Goal: Book appointment/travel/reservation

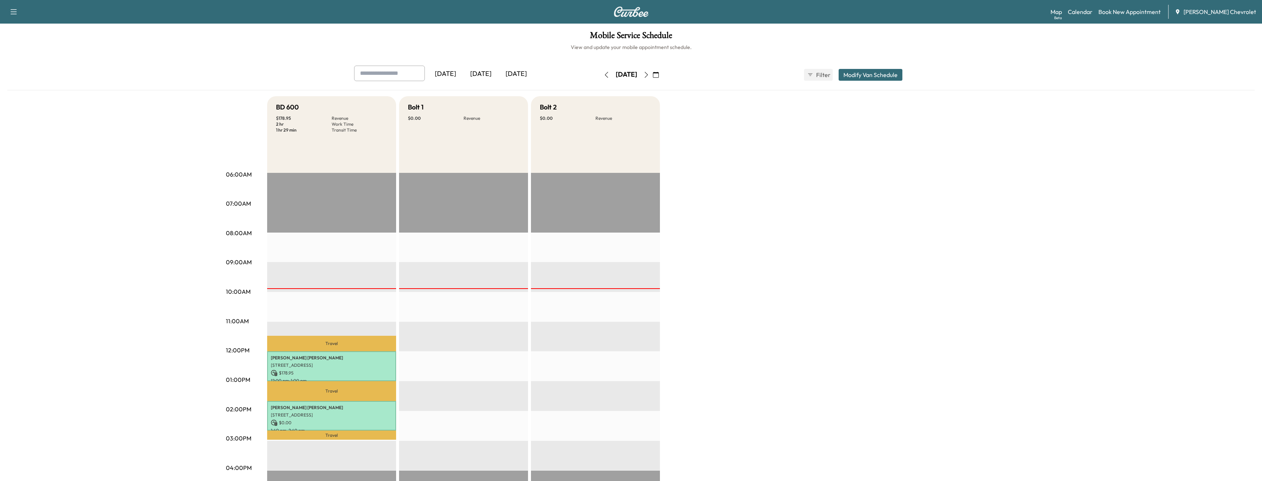
click at [649, 74] on icon "button" at bounding box center [646, 75] width 6 height 6
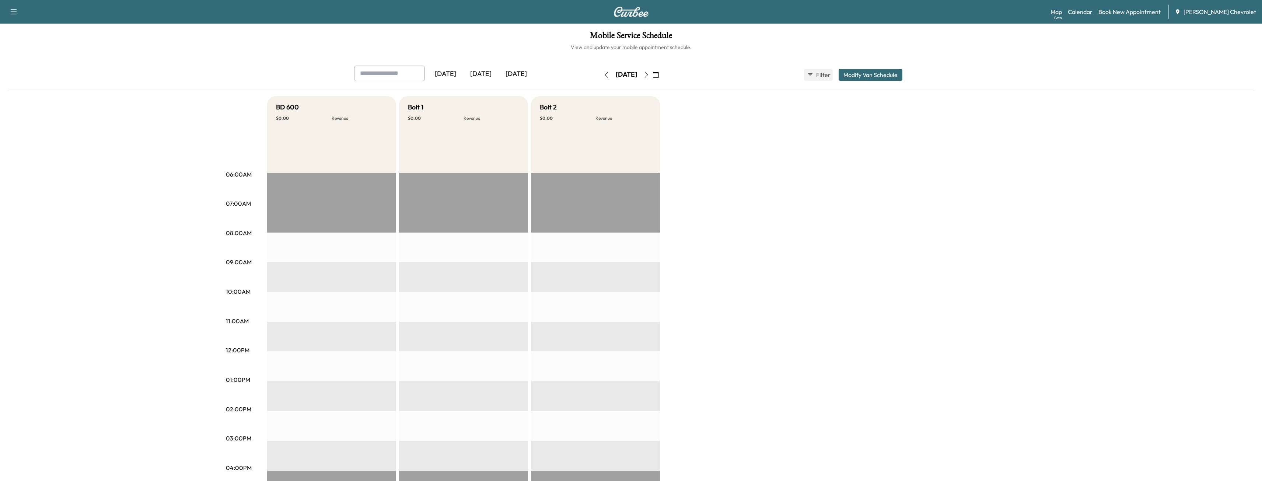
click at [649, 76] on icon "button" at bounding box center [646, 75] width 6 height 6
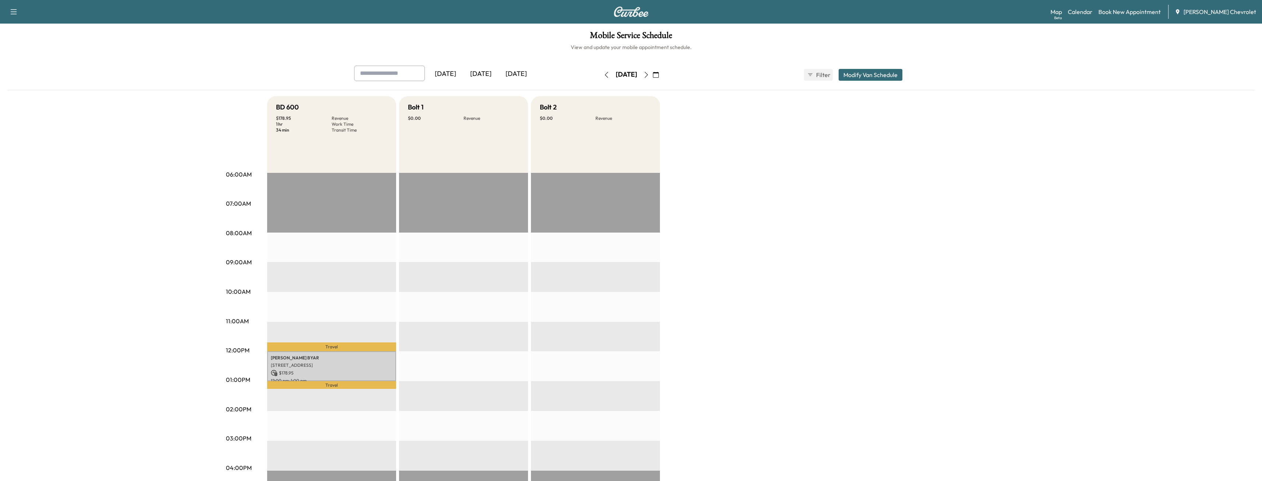
click at [600, 73] on button "button" at bounding box center [606, 75] width 13 height 12
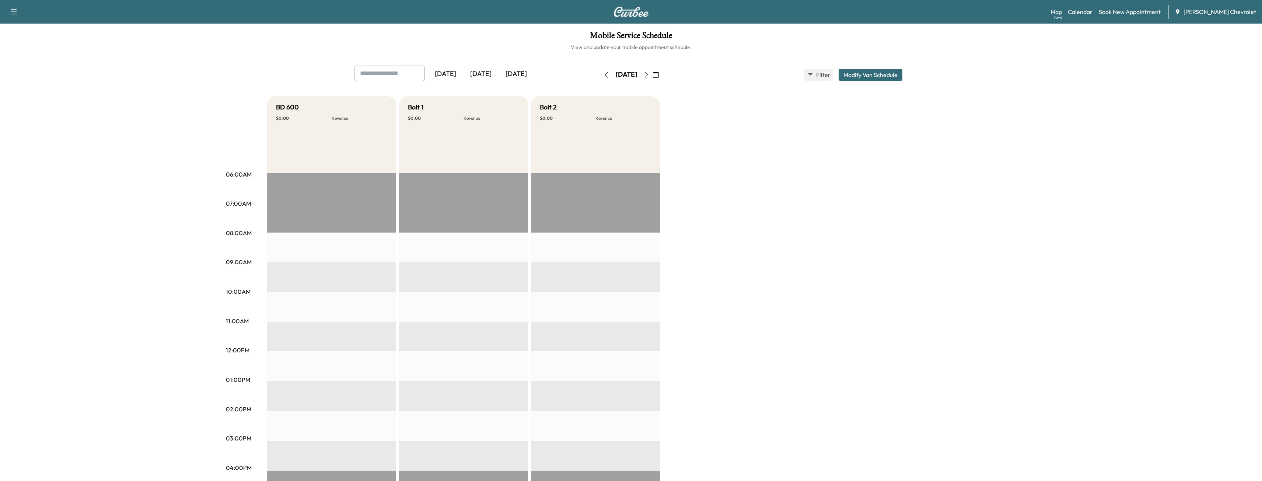
click at [605, 73] on icon "button" at bounding box center [606, 75] width 3 height 6
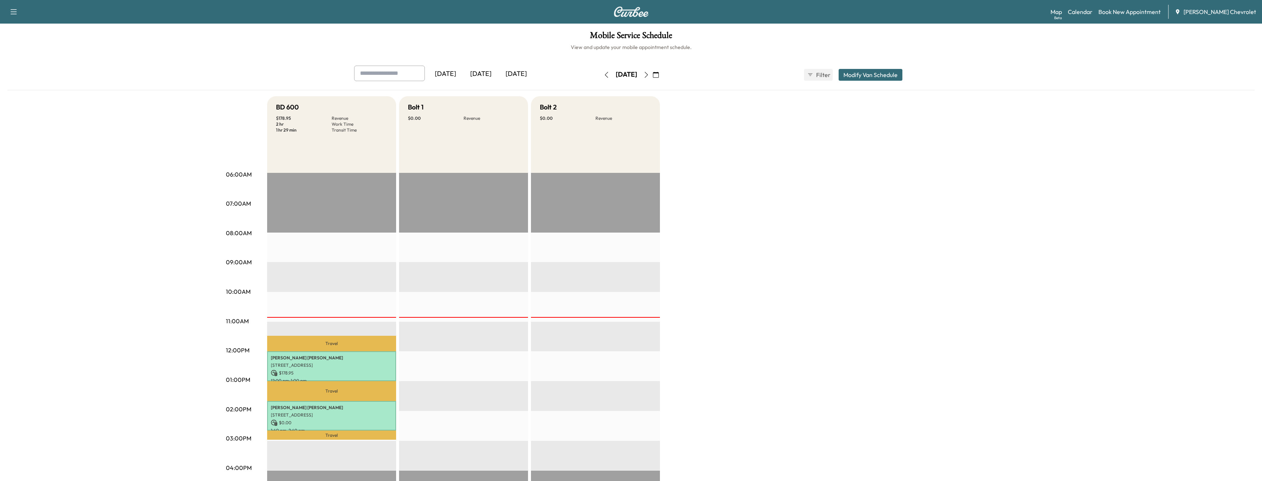
click at [653, 77] on button "button" at bounding box center [646, 75] width 13 height 12
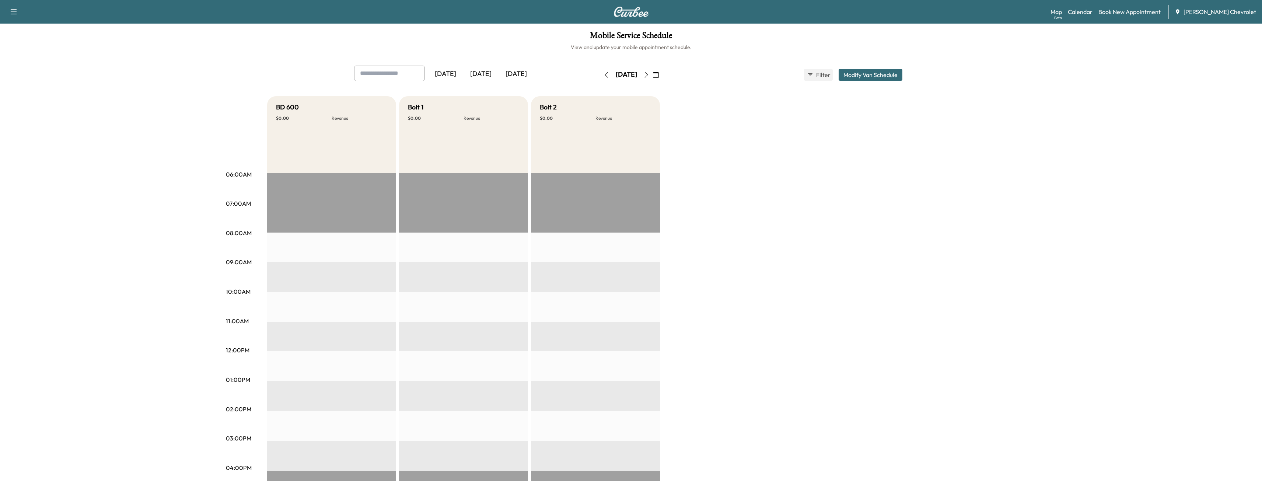
click at [649, 76] on icon "button" at bounding box center [646, 75] width 6 height 6
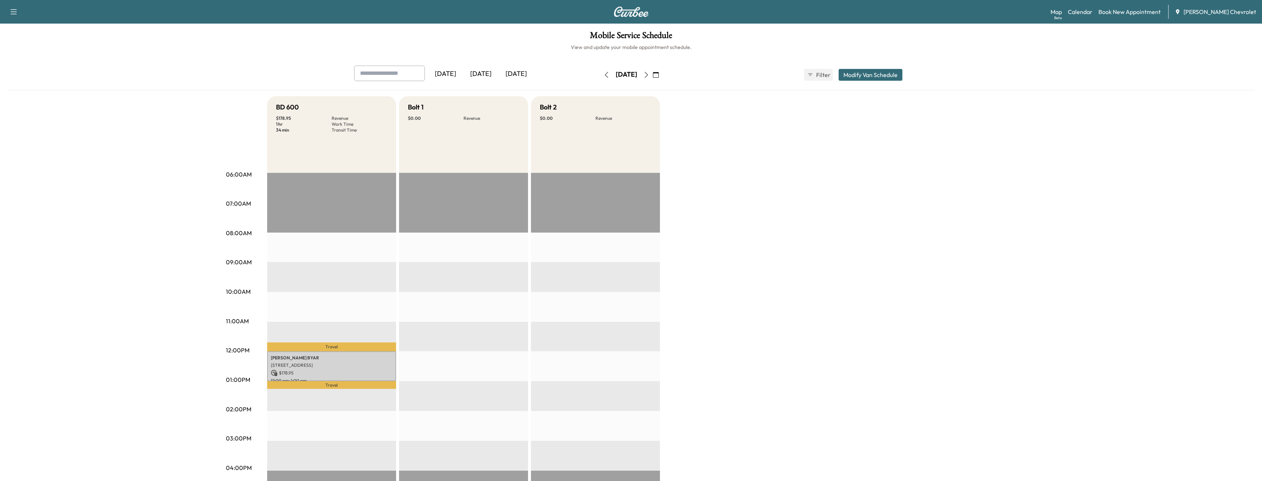
click at [649, 75] on icon "button" at bounding box center [646, 75] width 6 height 6
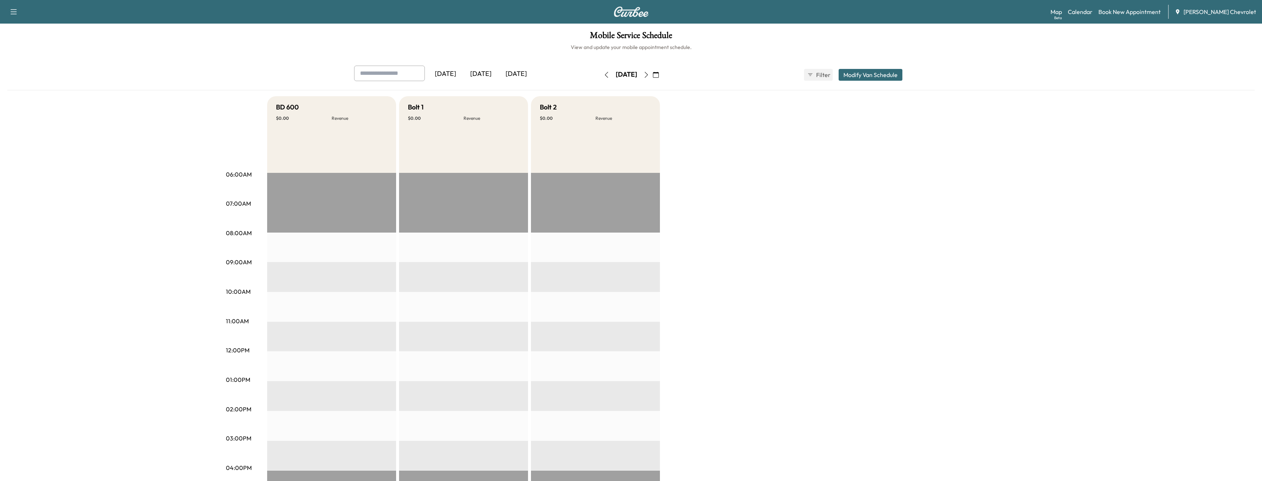
click at [649, 75] on icon "button" at bounding box center [646, 75] width 6 height 6
click at [604, 76] on icon "button" at bounding box center [607, 75] width 6 height 6
click at [600, 76] on button "button" at bounding box center [606, 75] width 13 height 12
click at [600, 76] on div "[DATE]" at bounding box center [626, 75] width 52 height 12
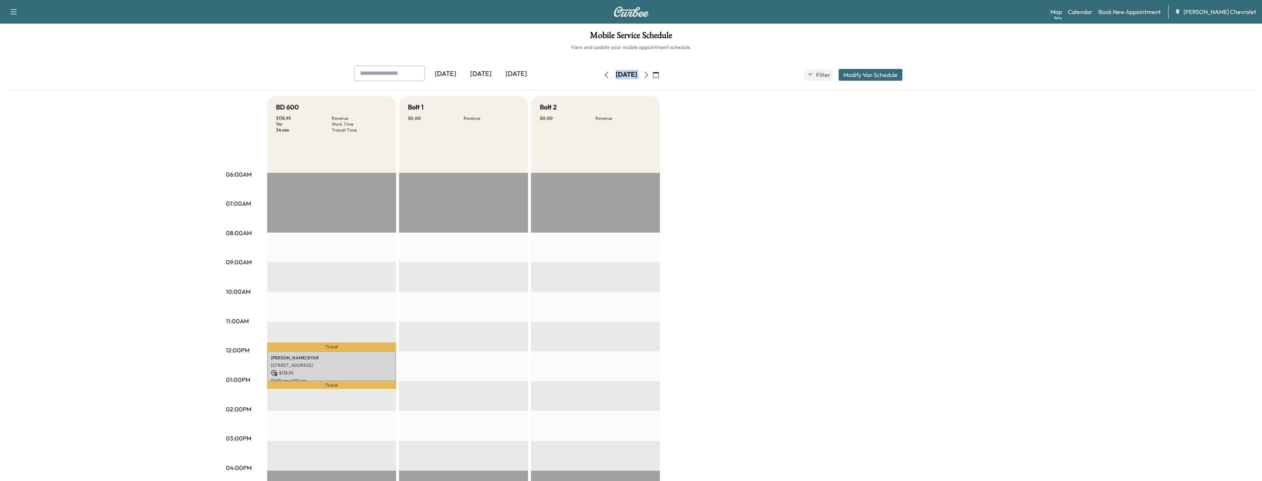
click at [600, 76] on div "[DATE]" at bounding box center [626, 75] width 52 height 12
click at [600, 76] on button "button" at bounding box center [606, 75] width 13 height 12
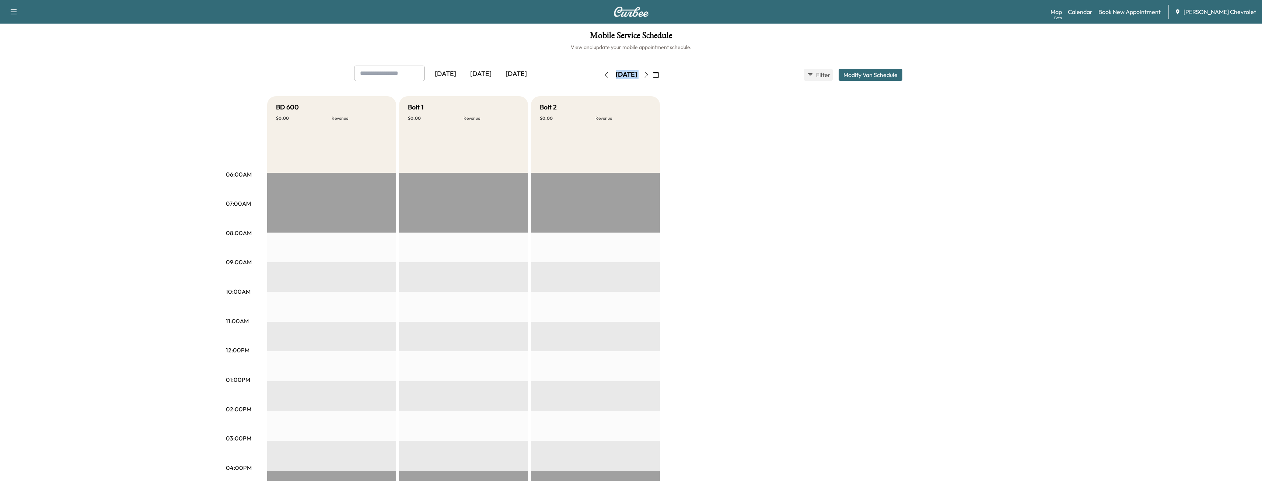
click at [604, 74] on icon "button" at bounding box center [607, 75] width 6 height 6
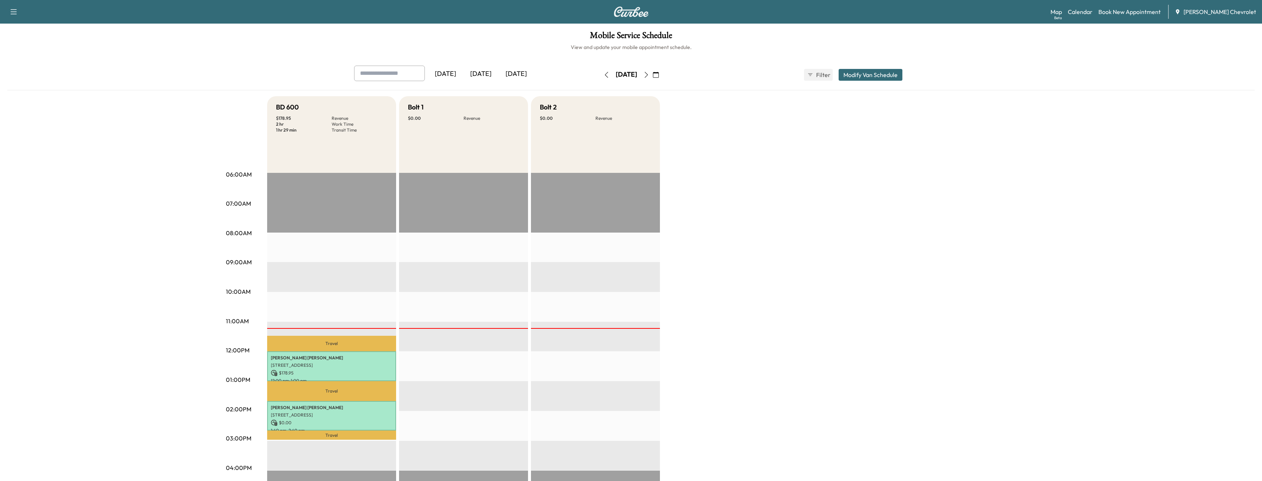
click at [136, 86] on div "[DATE] [DATE] [DATE] [DATE] August 2025 S M T W T F S 27 28 29 30 31 1 2 3 4 5 …" at bounding box center [631, 78] width 1248 height 25
click at [653, 74] on button "button" at bounding box center [646, 75] width 13 height 12
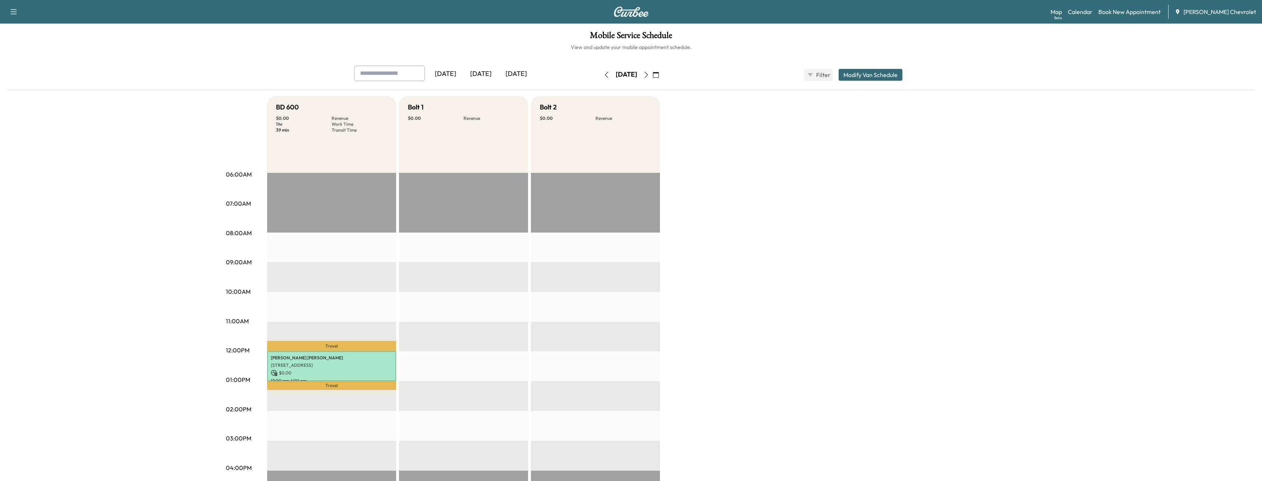
click at [604, 73] on icon "button" at bounding box center [607, 75] width 6 height 6
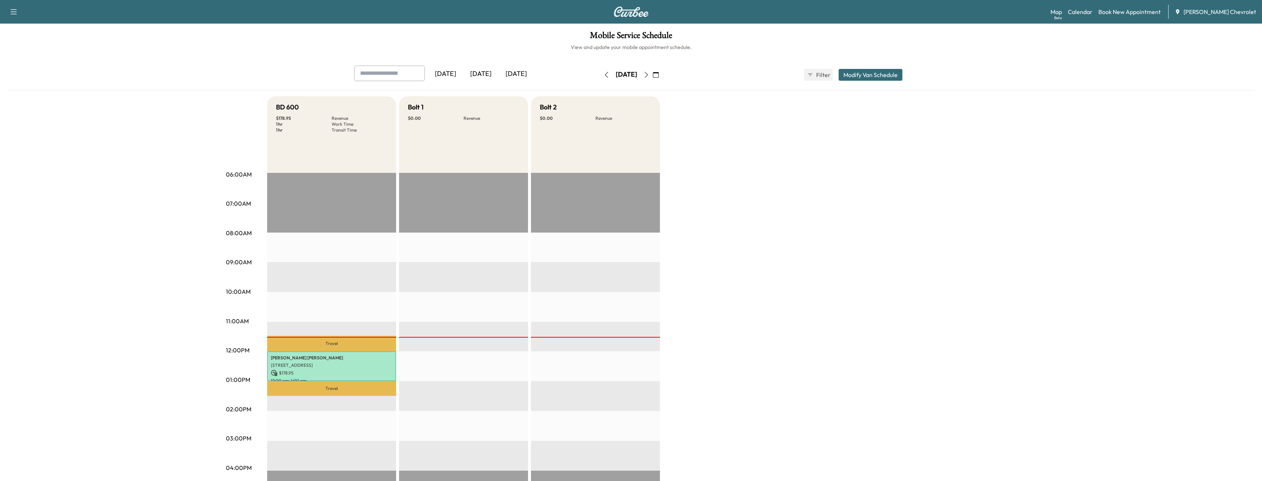
click at [653, 70] on button "button" at bounding box center [646, 75] width 13 height 12
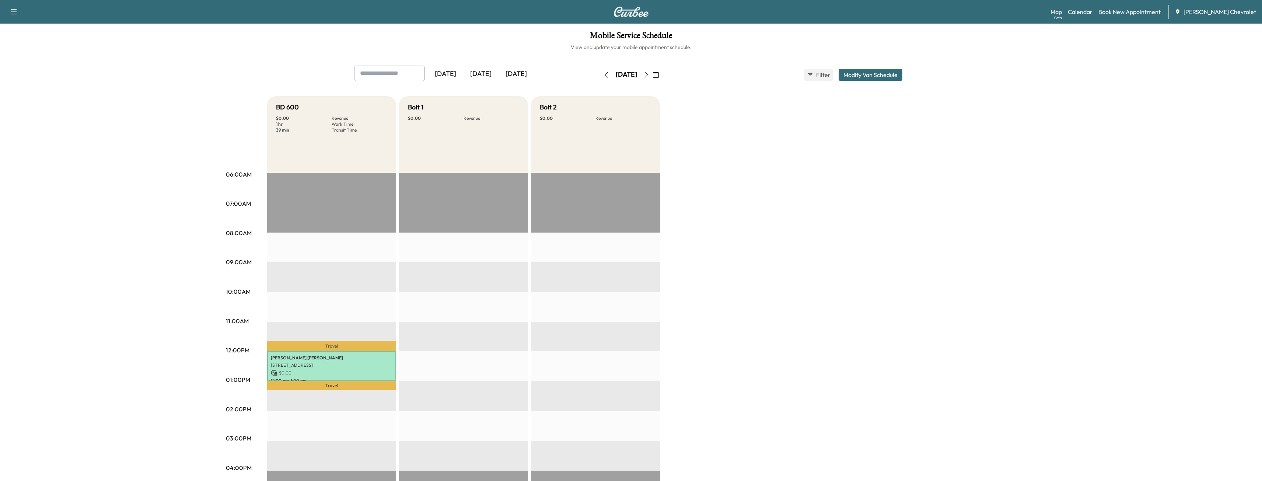
click at [653, 70] on button "button" at bounding box center [646, 75] width 13 height 12
click at [653, 72] on div "[DATE]" at bounding box center [626, 75] width 52 height 12
click at [649, 74] on icon "button" at bounding box center [646, 75] width 6 height 6
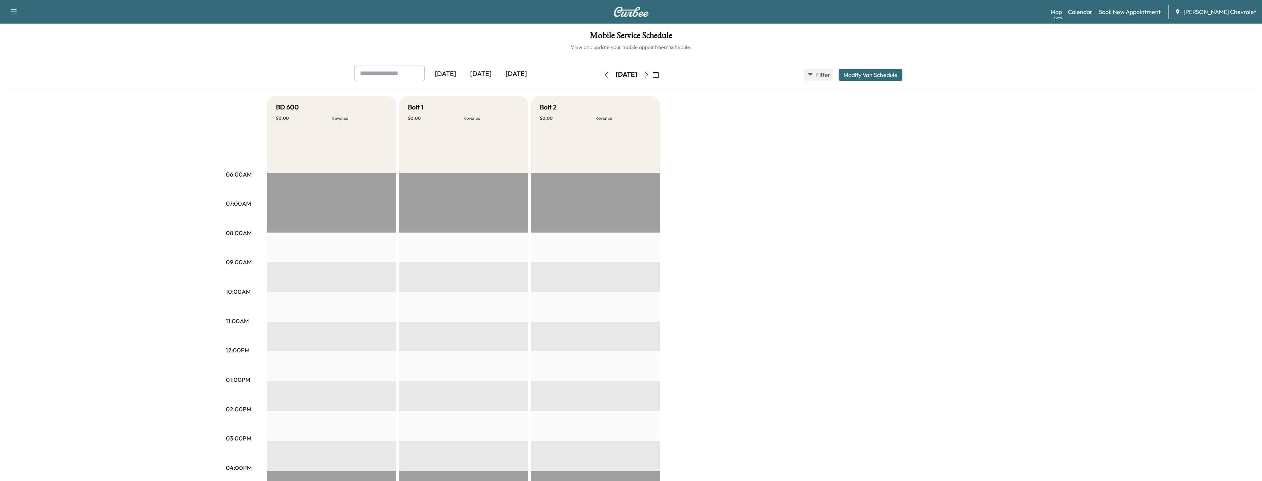
click at [604, 73] on icon "button" at bounding box center [607, 75] width 6 height 6
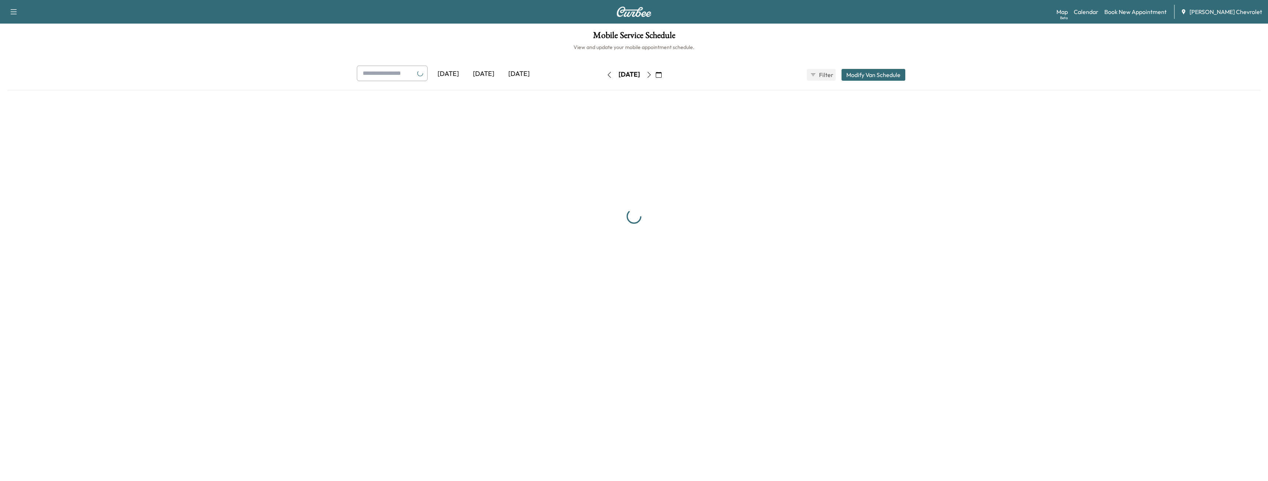
click at [603, 73] on button "button" at bounding box center [609, 75] width 13 height 12
click at [606, 73] on icon "button" at bounding box center [609, 75] width 6 height 6
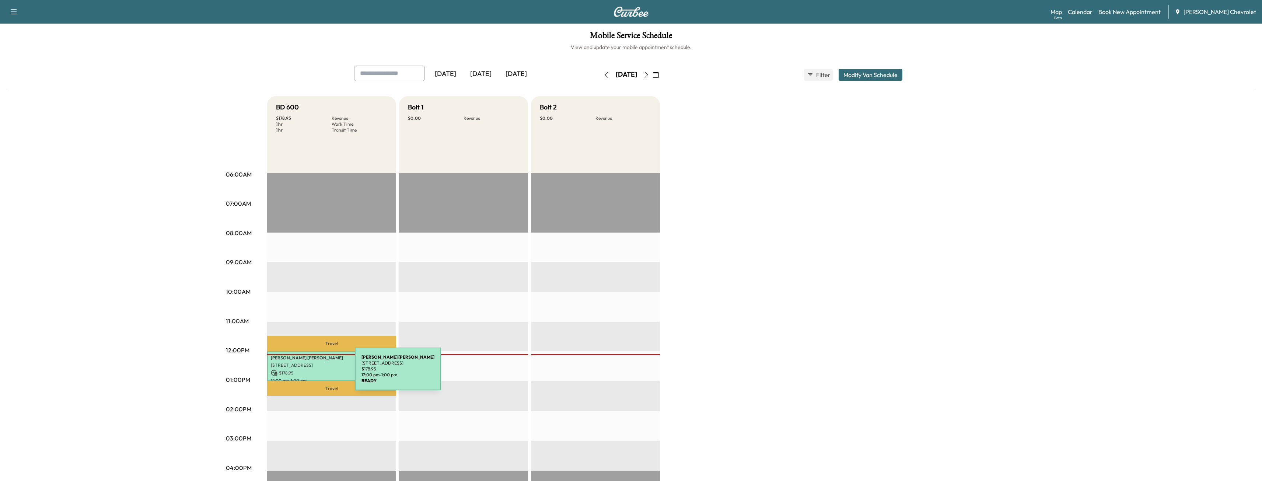
click at [300, 373] on p "$ 178.95" at bounding box center [332, 373] width 122 height 7
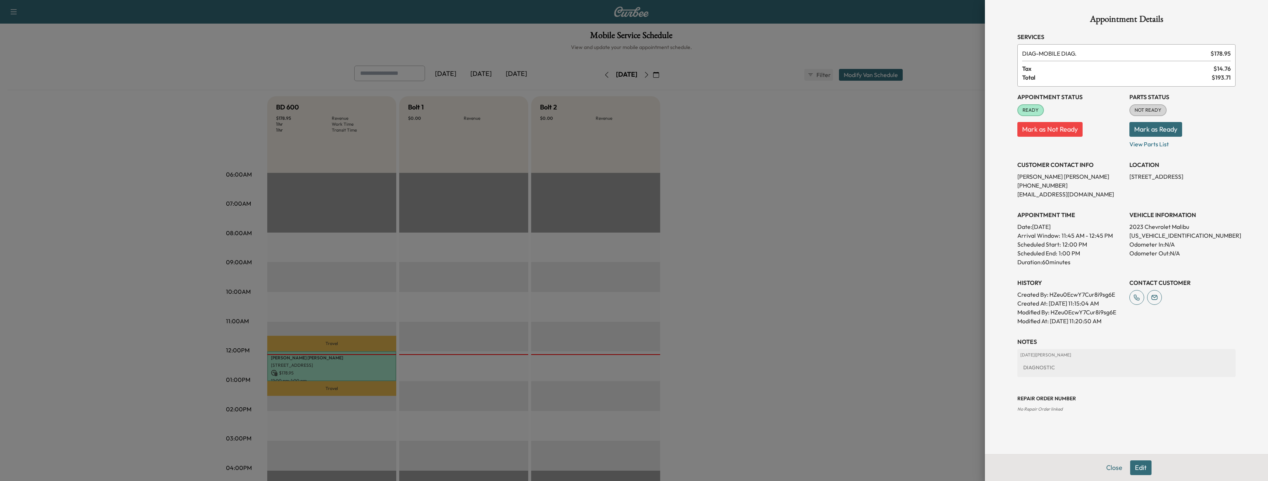
click at [704, 163] on div at bounding box center [634, 240] width 1268 height 481
